Goal: Find specific page/section: Find specific page/section

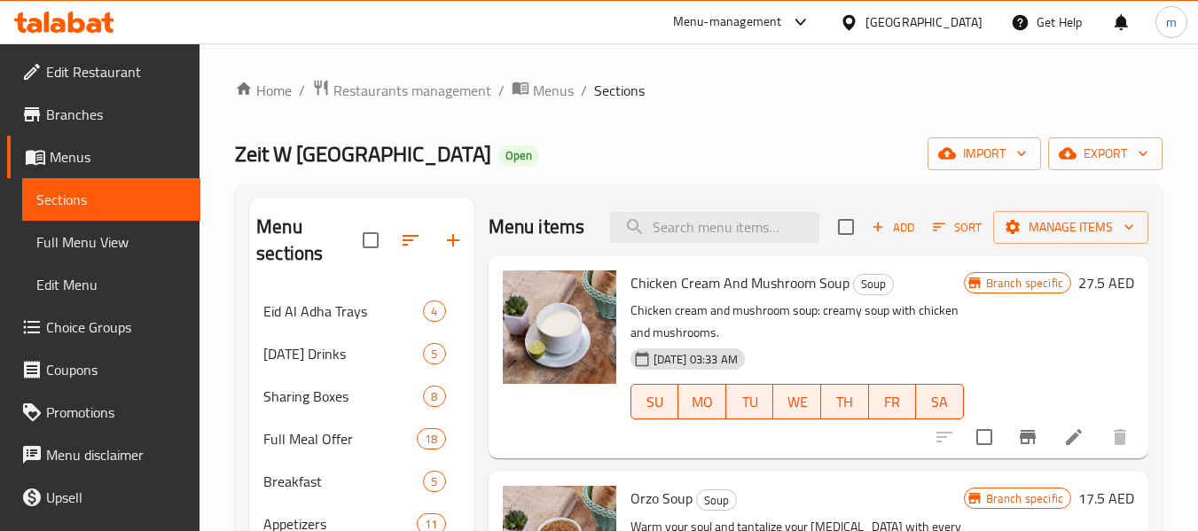
scroll to position [89, 0]
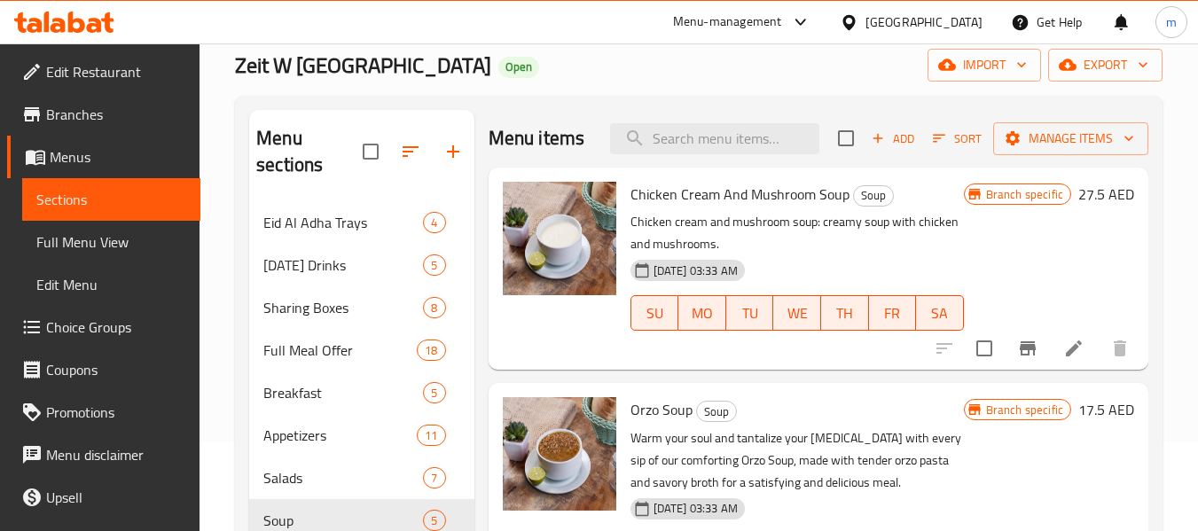
click at [54, 19] on icon at bounding box center [58, 25] width 15 height 15
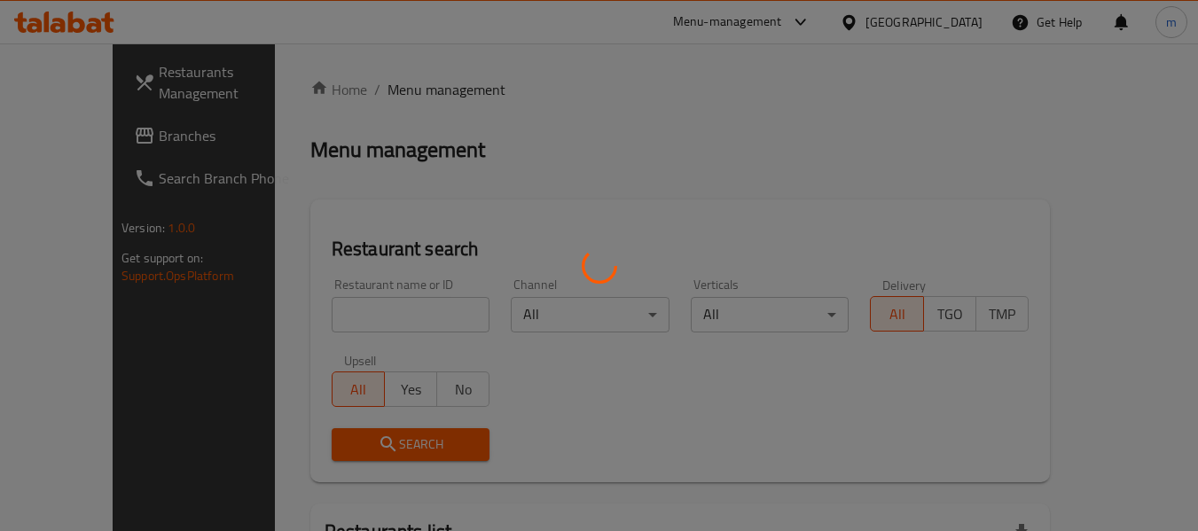
scroll to position [89, 0]
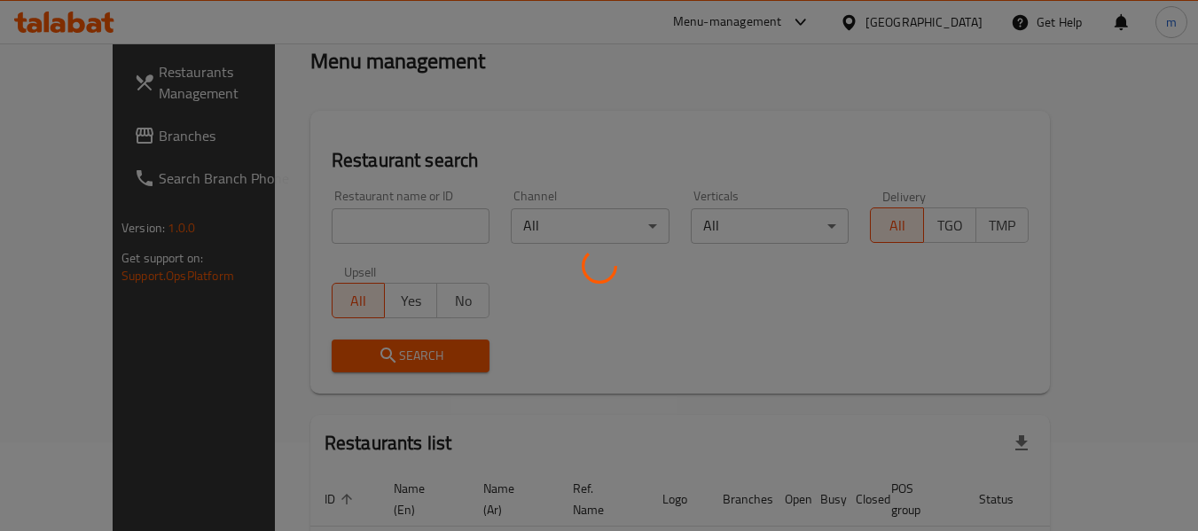
click at [97, 129] on div at bounding box center [599, 265] width 1198 height 531
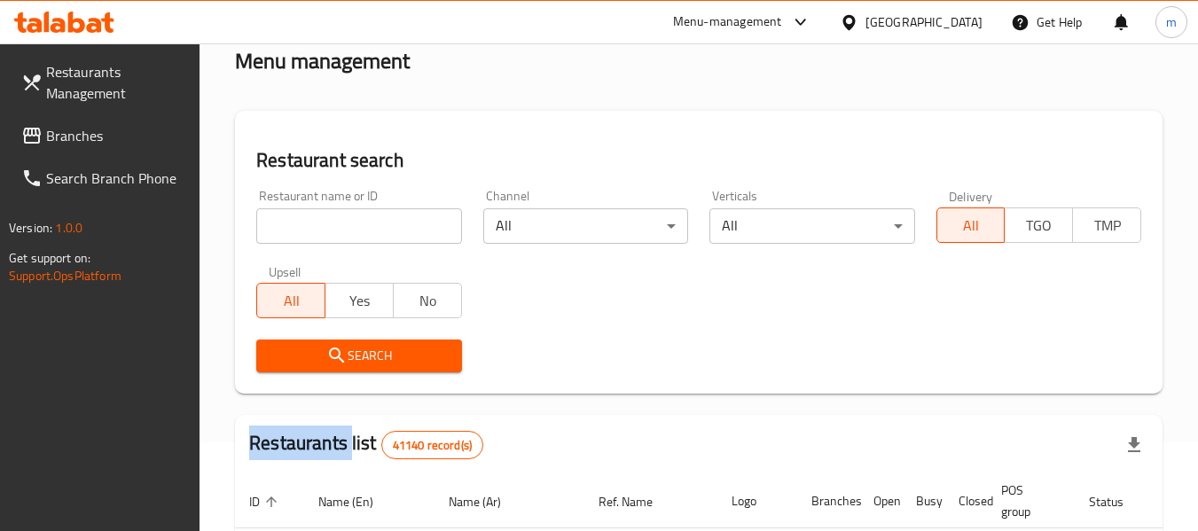
click at [97, 129] on div "Restaurants Management Branches Search Branch Phone Version: 1.0.0 Get support …" at bounding box center [599, 533] width 1198 height 1157
click at [97, 129] on span "Branches" at bounding box center [116, 135] width 140 height 21
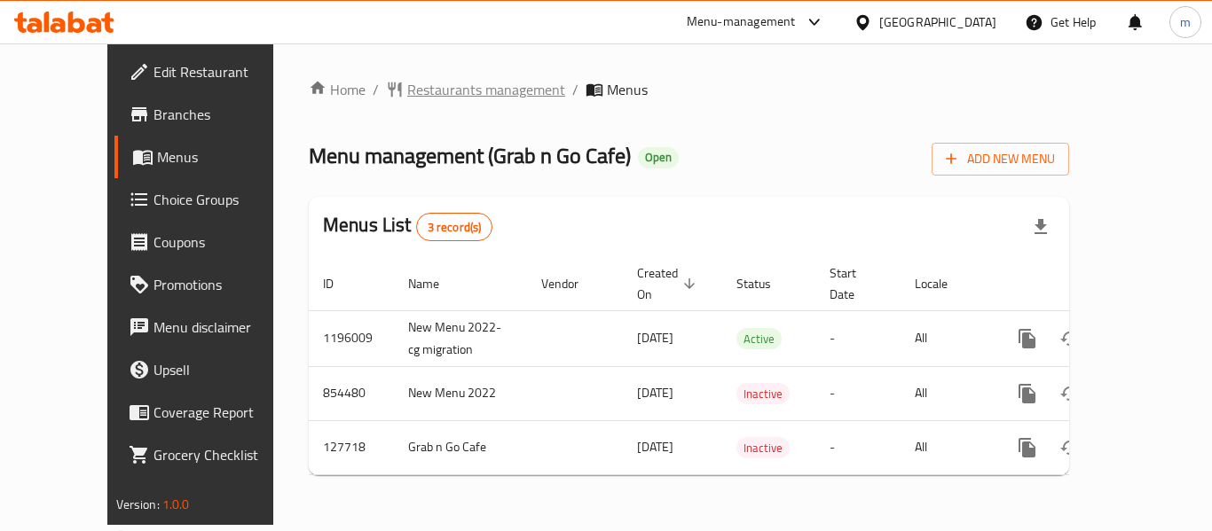
click at [420, 95] on span "Restaurants management" at bounding box center [486, 89] width 158 height 21
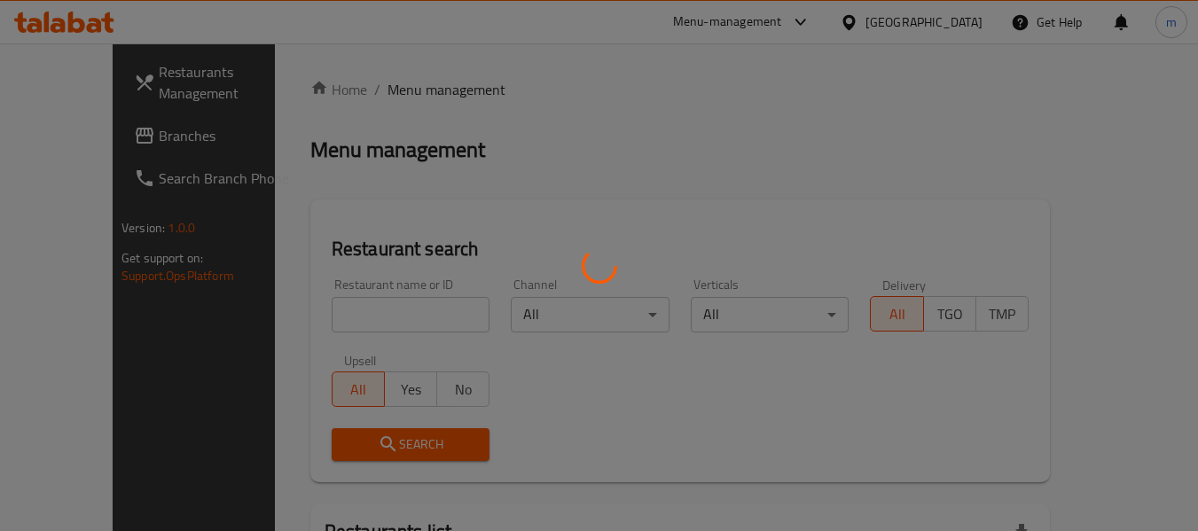
click at [318, 316] on div at bounding box center [599, 265] width 1198 height 531
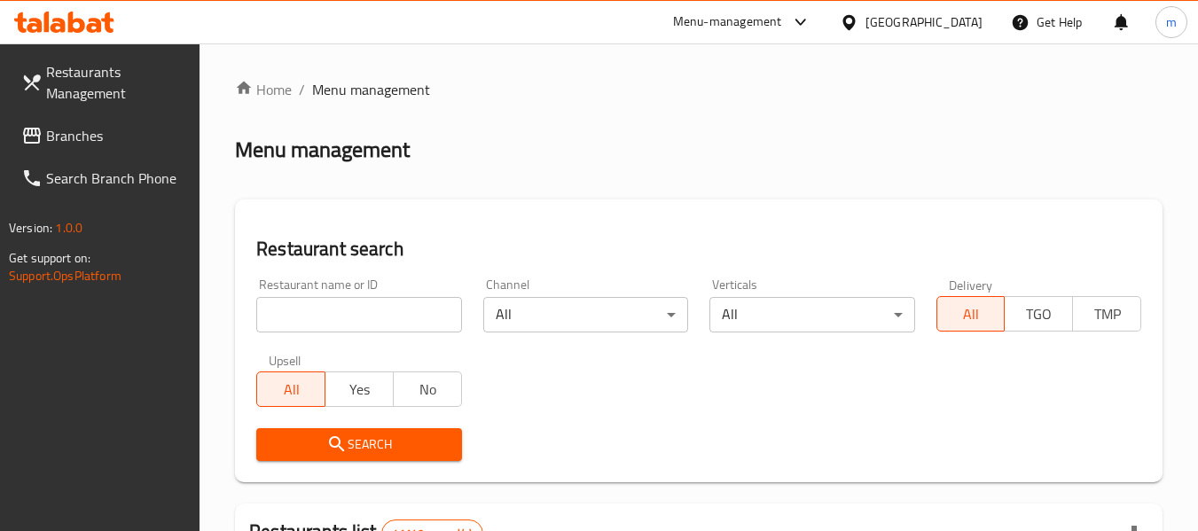
click at [400, 247] on h2 "Restaurant search" at bounding box center [698, 249] width 885 height 27
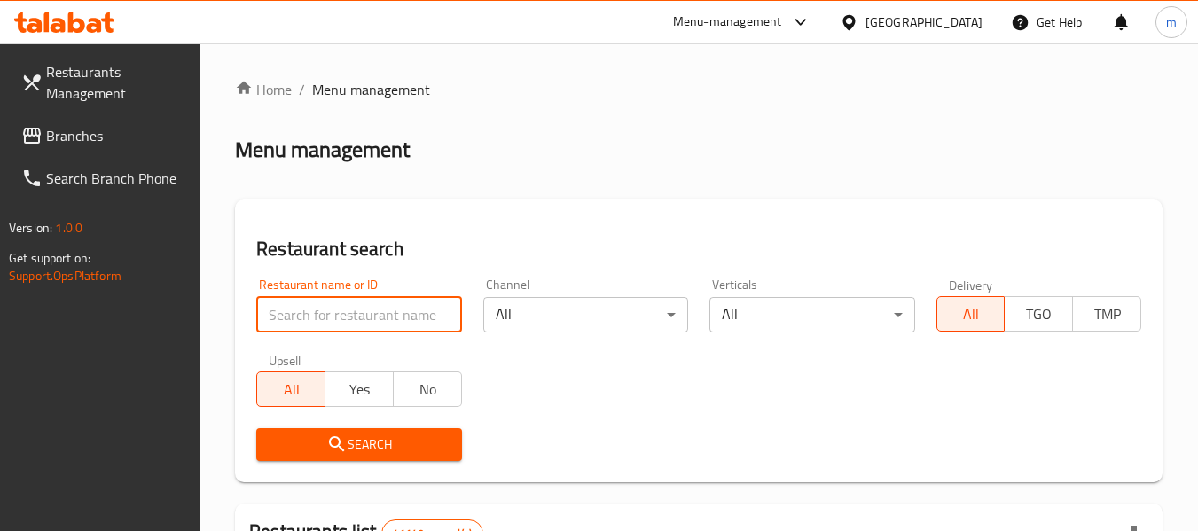
click at [339, 305] on input "search" at bounding box center [358, 314] width 205 height 35
paste input "609493"
type input "609493"
click button "Search" at bounding box center [358, 444] width 205 height 33
